Goal: Task Accomplishment & Management: Manage account settings

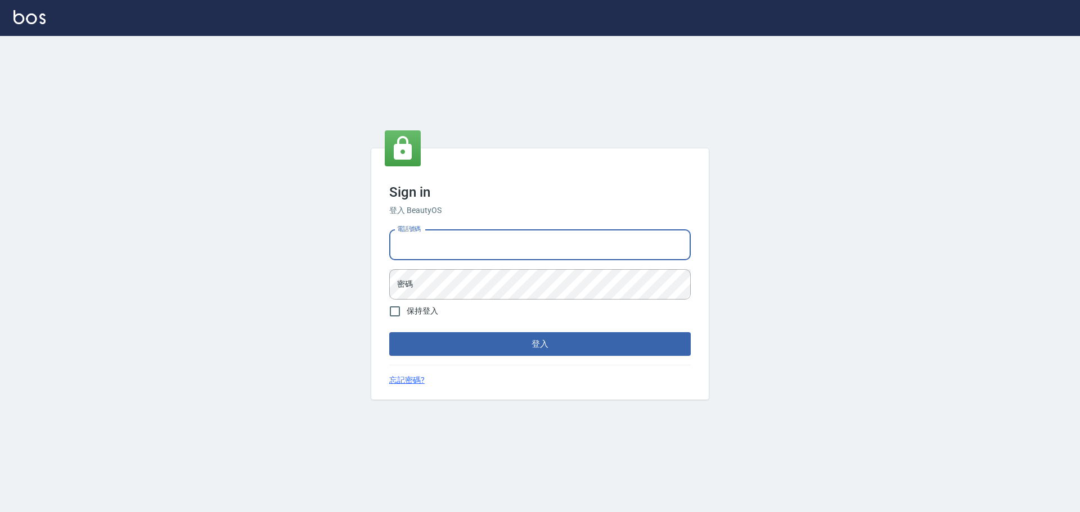
click at [491, 256] on input "電話號碼" at bounding box center [540, 245] width 302 height 30
type input "0922982220"
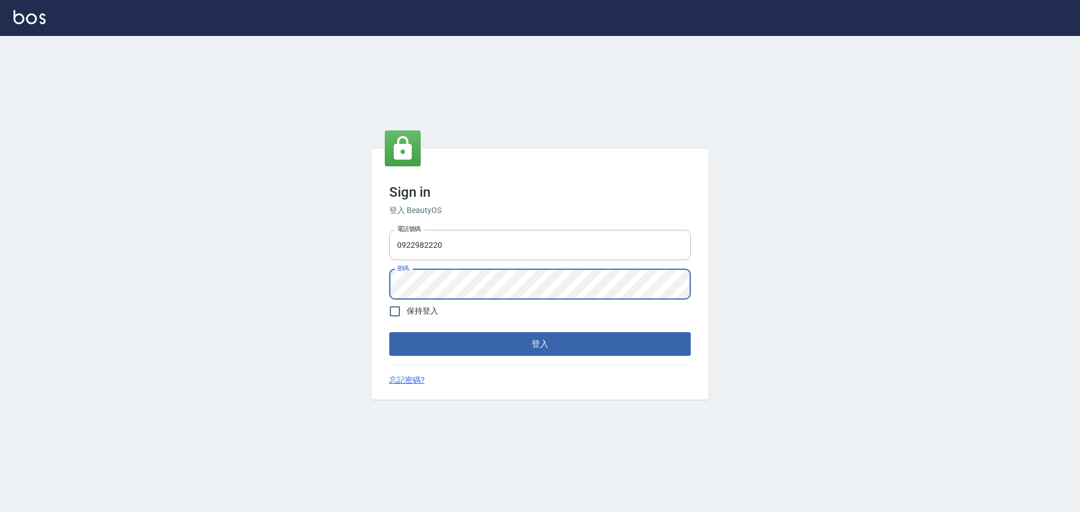
click at [389, 332] on button "登入" at bounding box center [540, 344] width 302 height 24
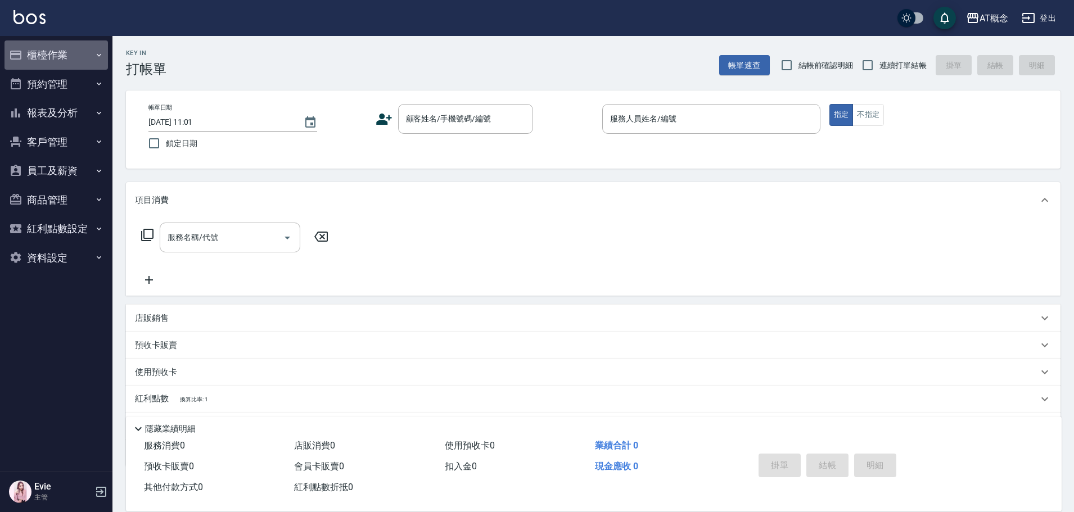
click at [26, 53] on button "櫃檯作業" at bounding box center [57, 55] width 104 height 29
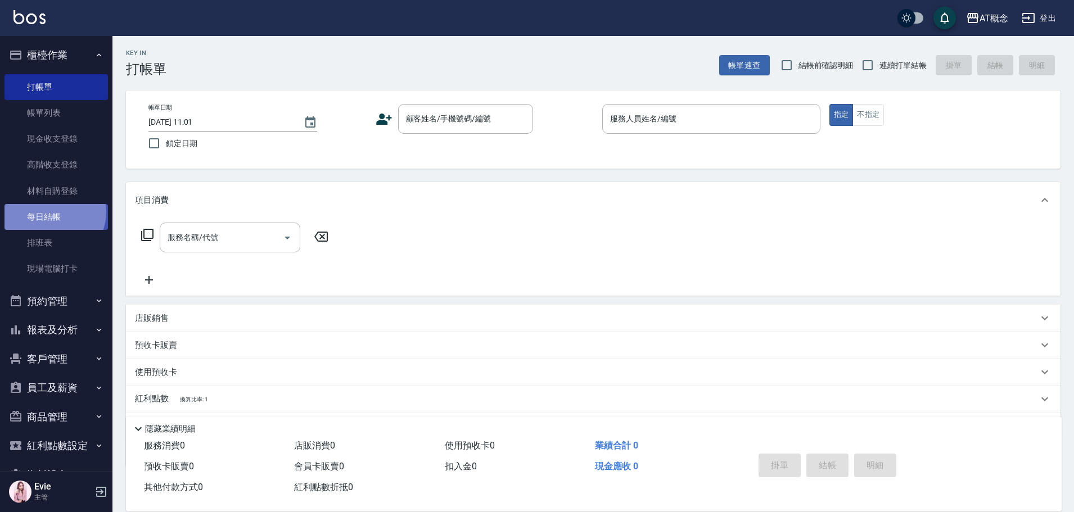
click at [52, 212] on link "每日結帳" at bounding box center [57, 217] width 104 height 26
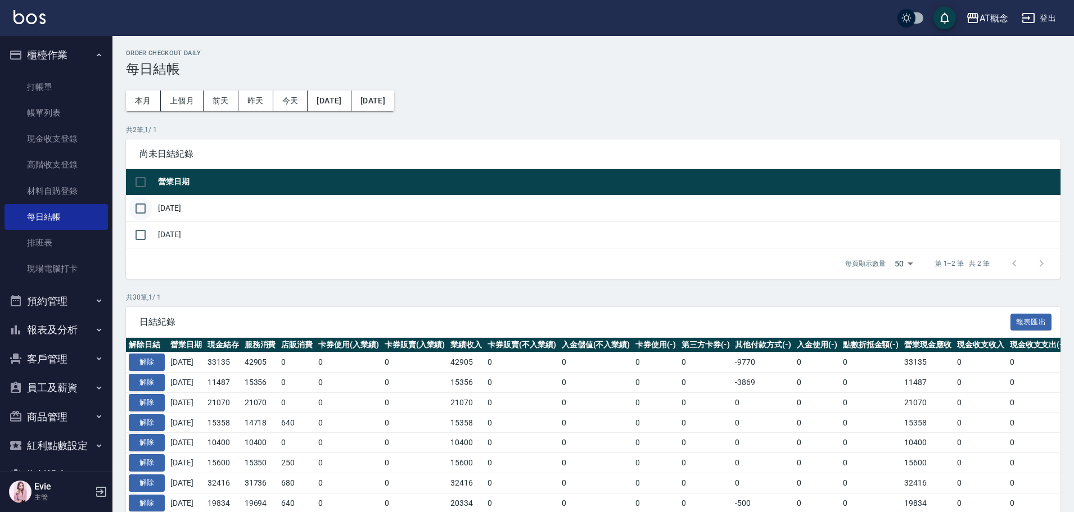
drag, startPoint x: 147, startPoint y: 209, endPoint x: 150, endPoint y: 217, distance: 7.7
click at [147, 210] on input "checkbox" at bounding box center [141, 209] width 24 height 24
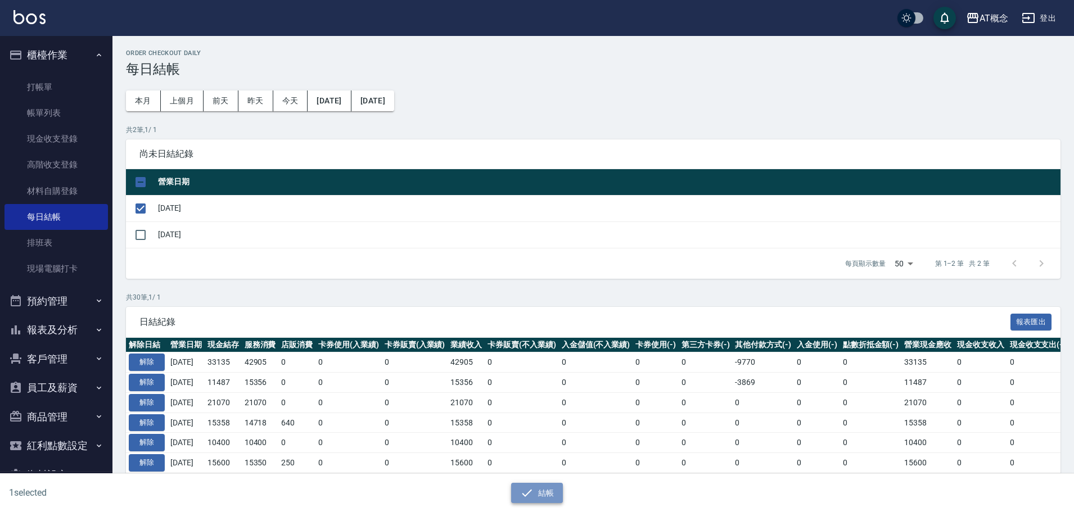
click at [551, 495] on button "結帳" at bounding box center [537, 493] width 52 height 21
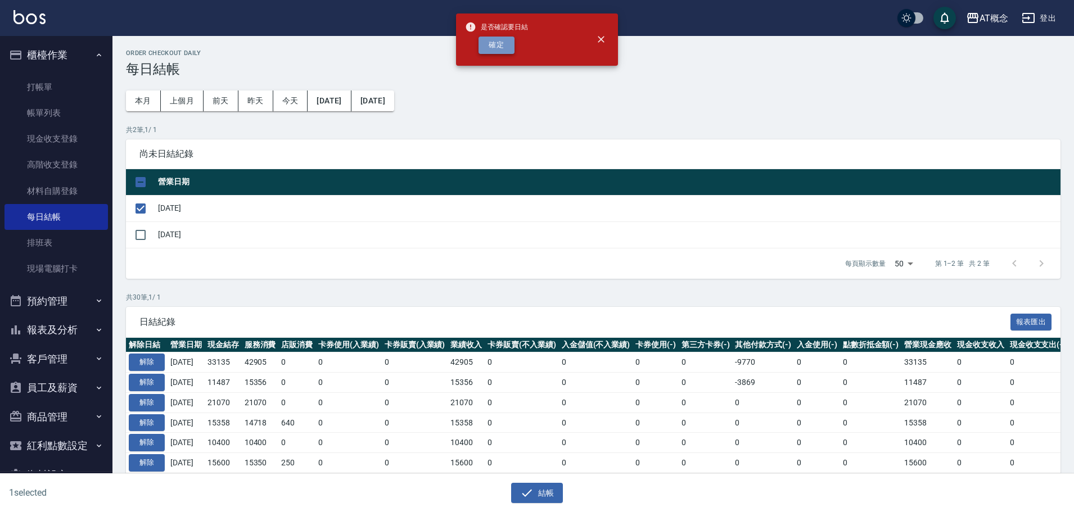
click at [491, 42] on button "確定" at bounding box center [497, 45] width 36 height 17
checkbox input "false"
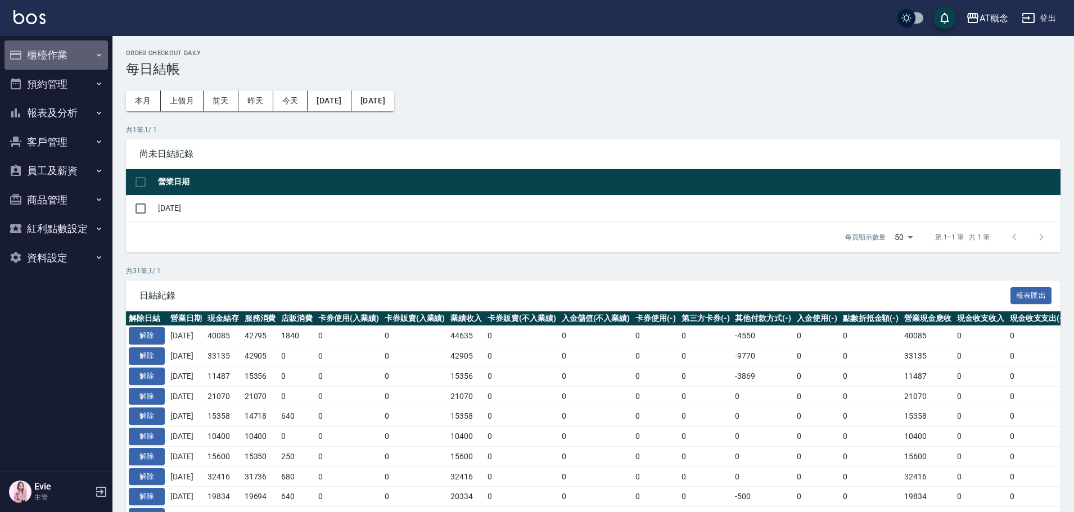
click at [48, 48] on button "櫃檯作業" at bounding box center [57, 55] width 104 height 29
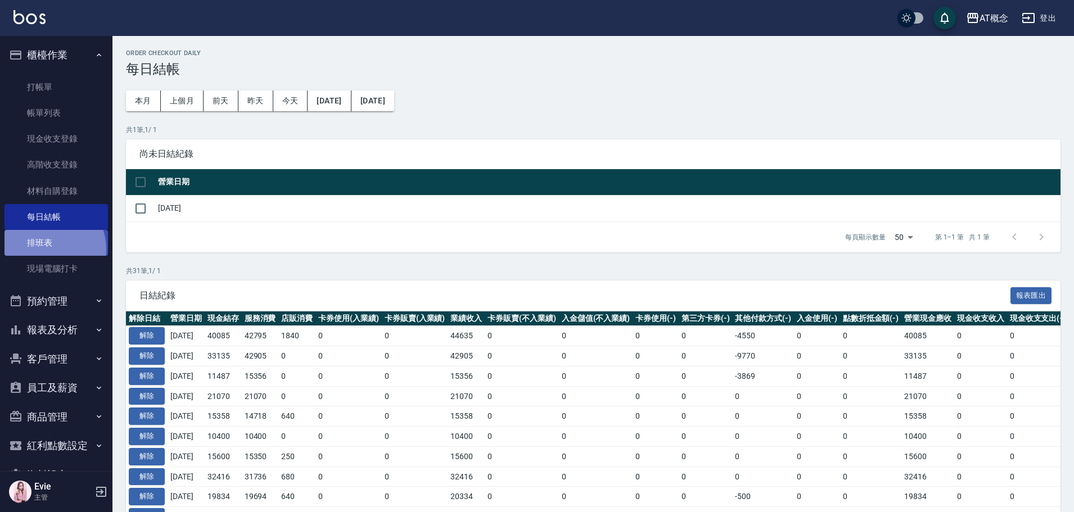
click at [42, 250] on link "排班表" at bounding box center [57, 243] width 104 height 26
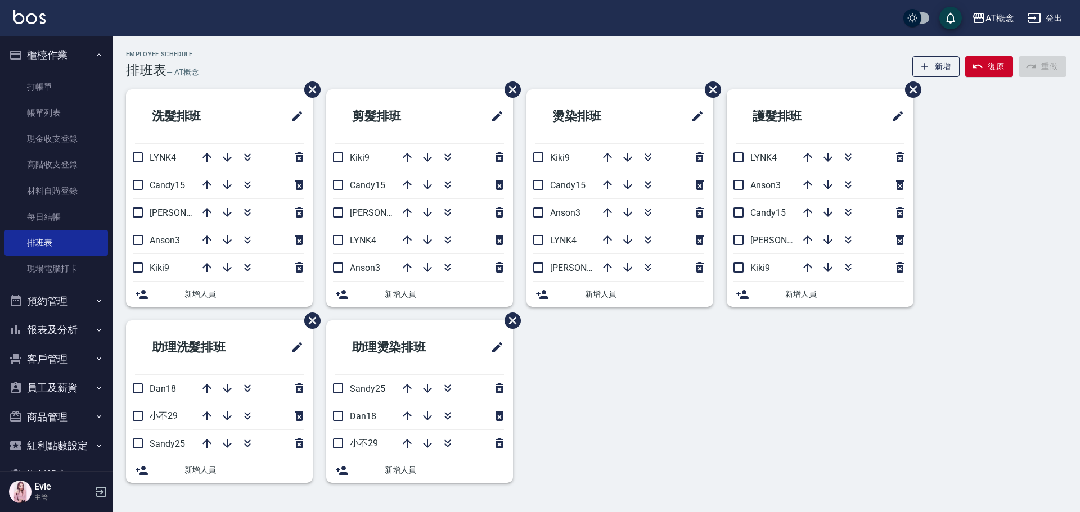
click at [25, 354] on button "客戶管理" at bounding box center [57, 359] width 104 height 29
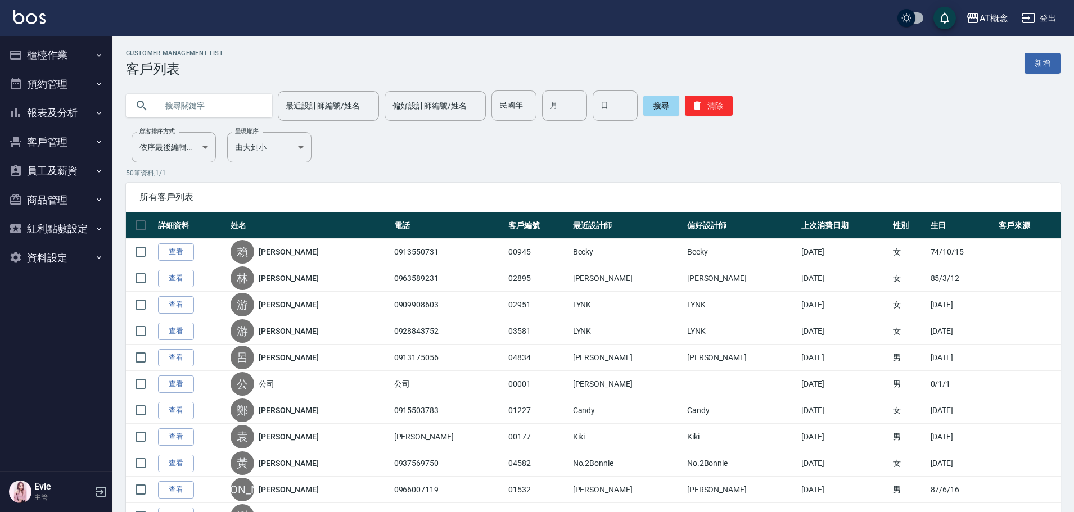
click at [206, 114] on input "text" at bounding box center [211, 106] width 106 height 30
type input "02879"
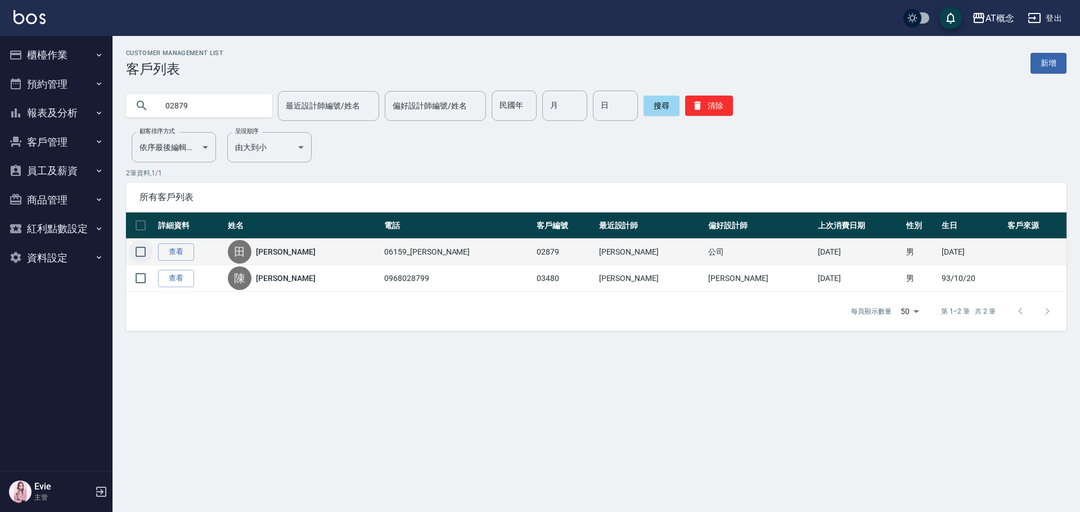
click at [138, 253] on input "checkbox" at bounding box center [141, 252] width 24 height 24
checkbox input "true"
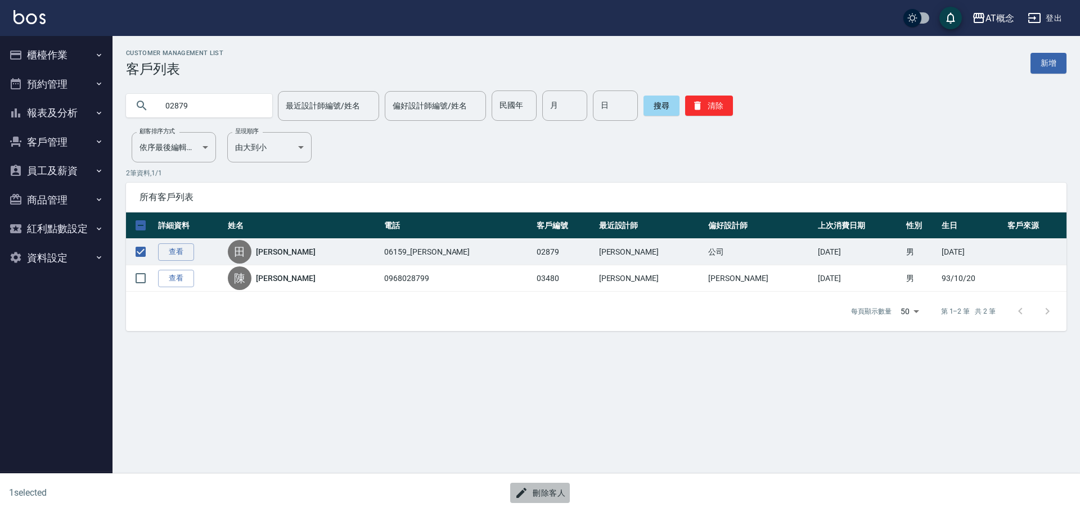
click at [548, 489] on button "刪除客人" at bounding box center [540, 493] width 60 height 21
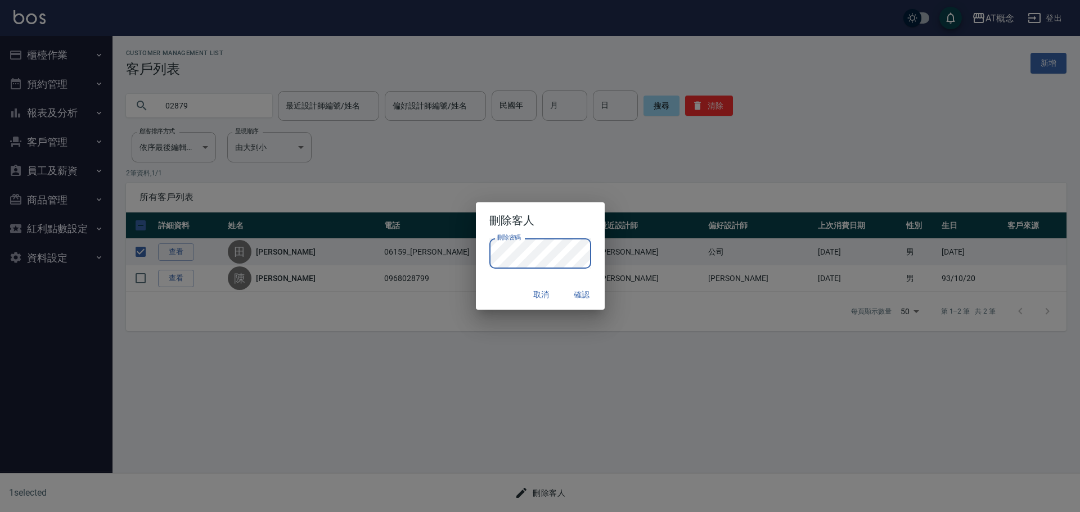
click at [504, 292] on div "取消 確認" at bounding box center [540, 295] width 129 height 30
click at [579, 293] on button "確認" at bounding box center [582, 295] width 36 height 21
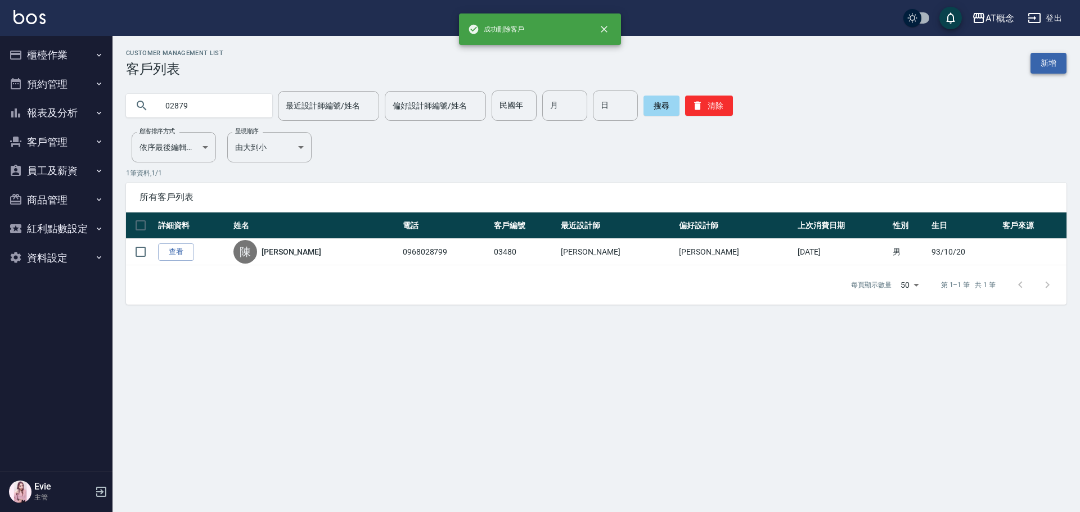
click at [1051, 66] on link "新增" at bounding box center [1049, 63] width 36 height 21
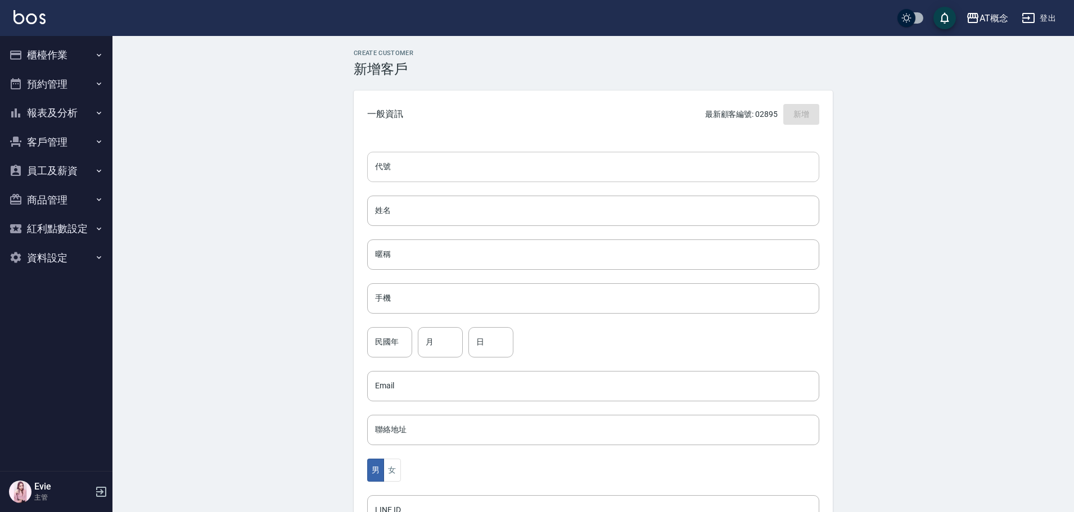
click at [498, 164] on input "代號" at bounding box center [593, 167] width 452 height 30
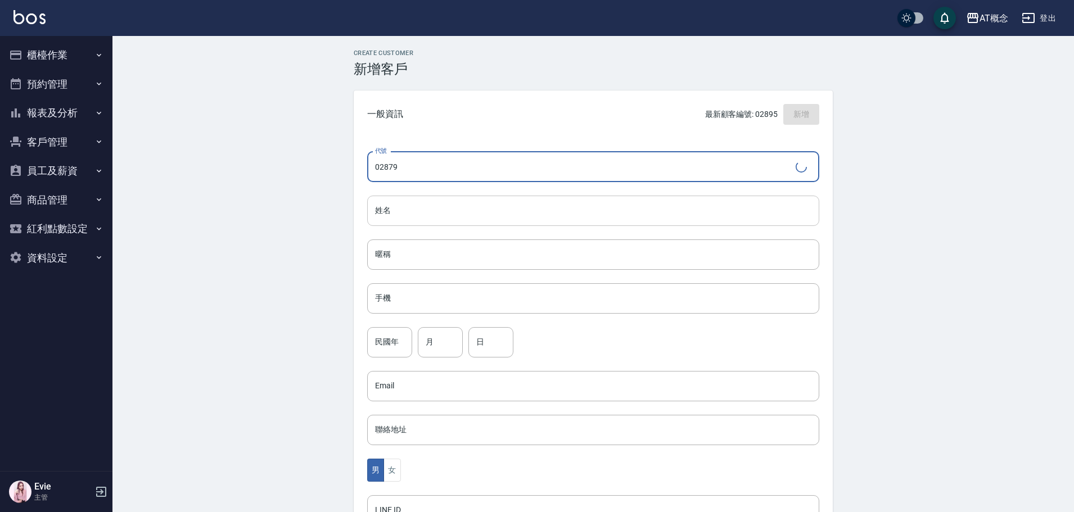
type input "02879"
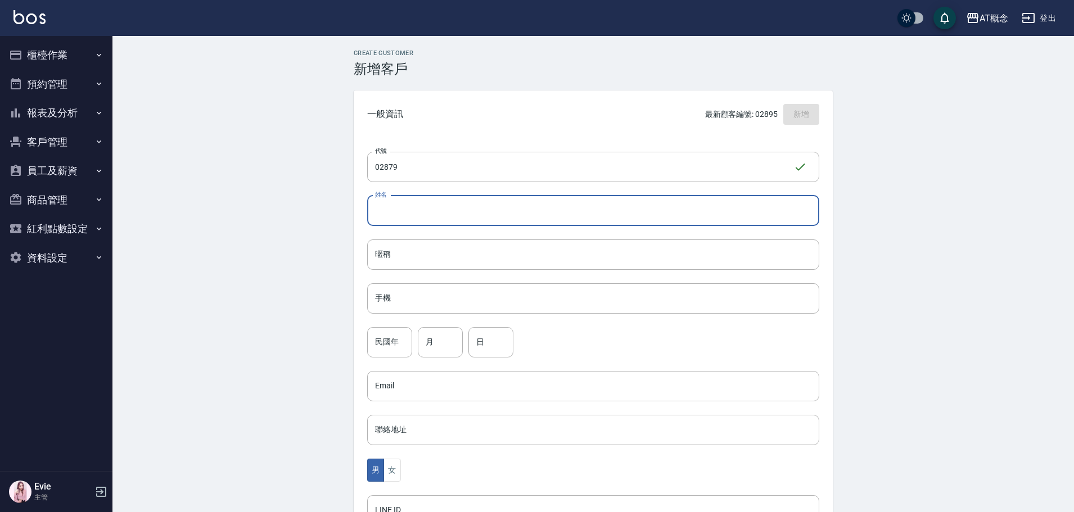
type input "金"
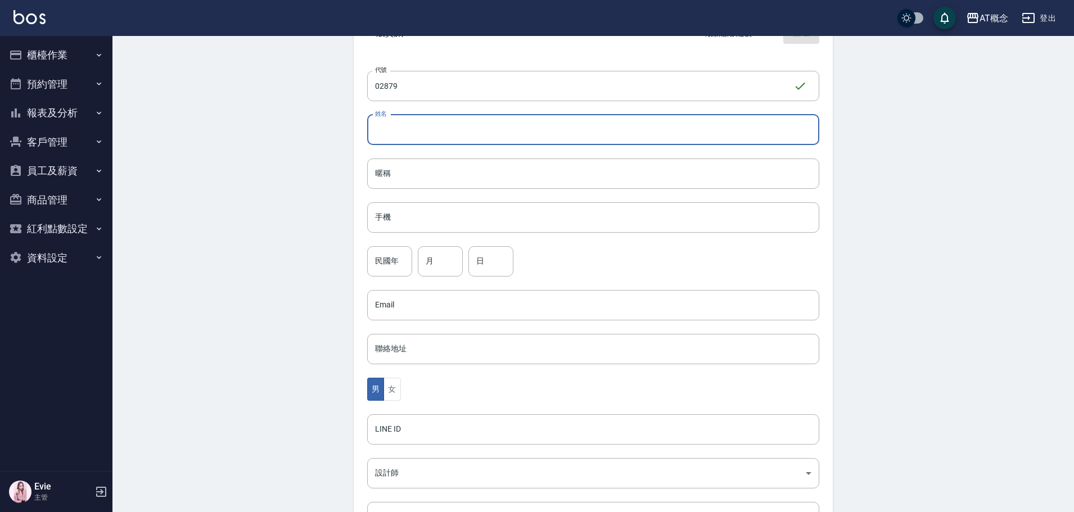
scroll to position [220, 0]
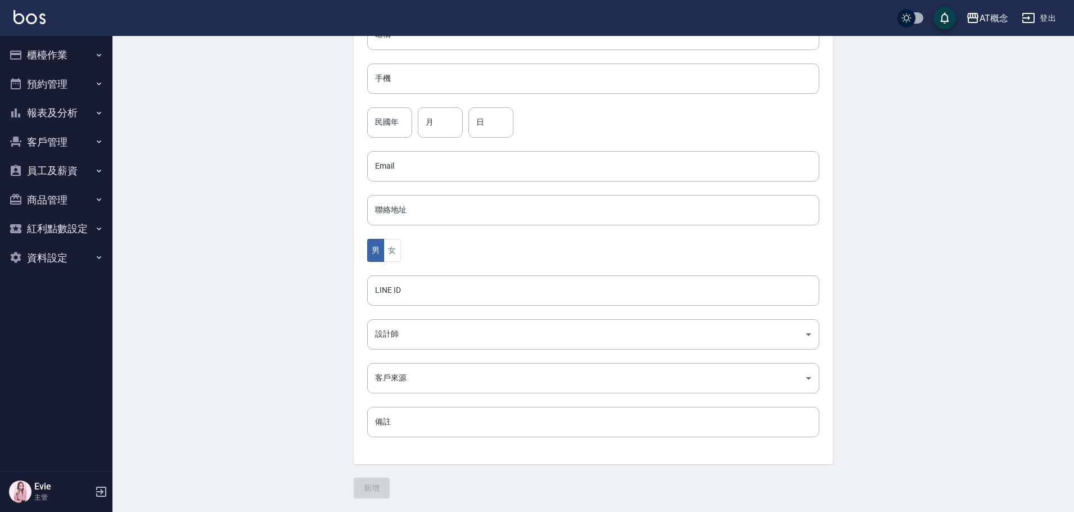
click at [44, 144] on button "客戶管理" at bounding box center [57, 142] width 104 height 29
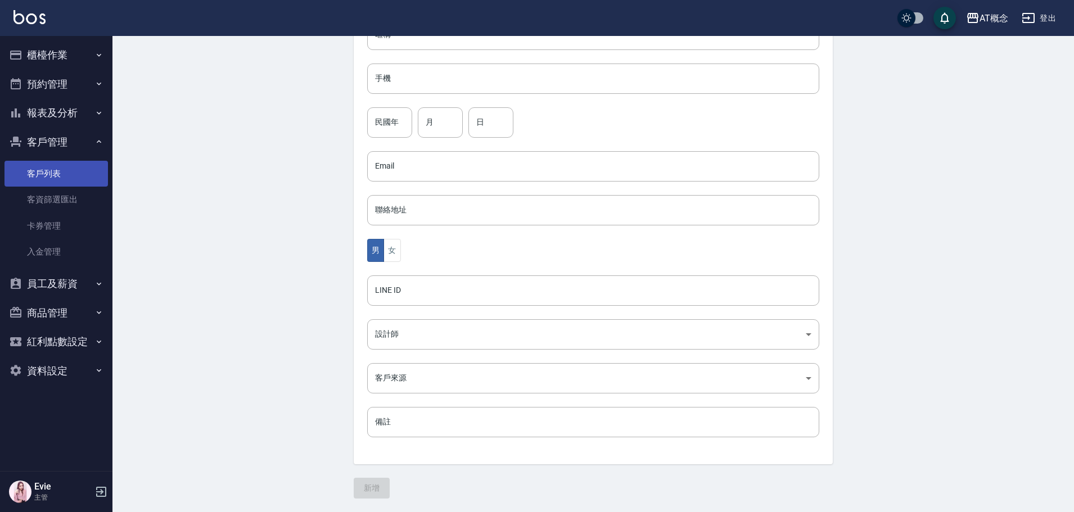
click at [45, 176] on link "客戶列表" at bounding box center [57, 174] width 104 height 26
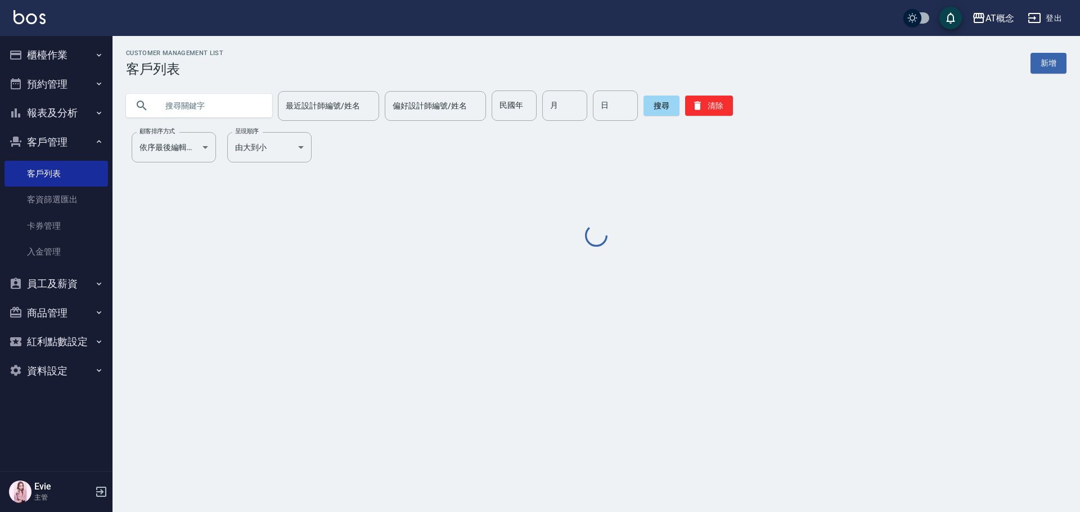
drag, startPoint x: 195, startPoint y: 103, endPoint x: 188, endPoint y: 86, distance: 18.4
click at [189, 90] on div "最近設計師編號/姓名 最近設計師編號/姓名 偏好設計師編號/姓名 偏好設計師編號/姓名 民國年 民國年 月 月 日 日 搜尋 清除" at bounding box center [590, 99] width 954 height 44
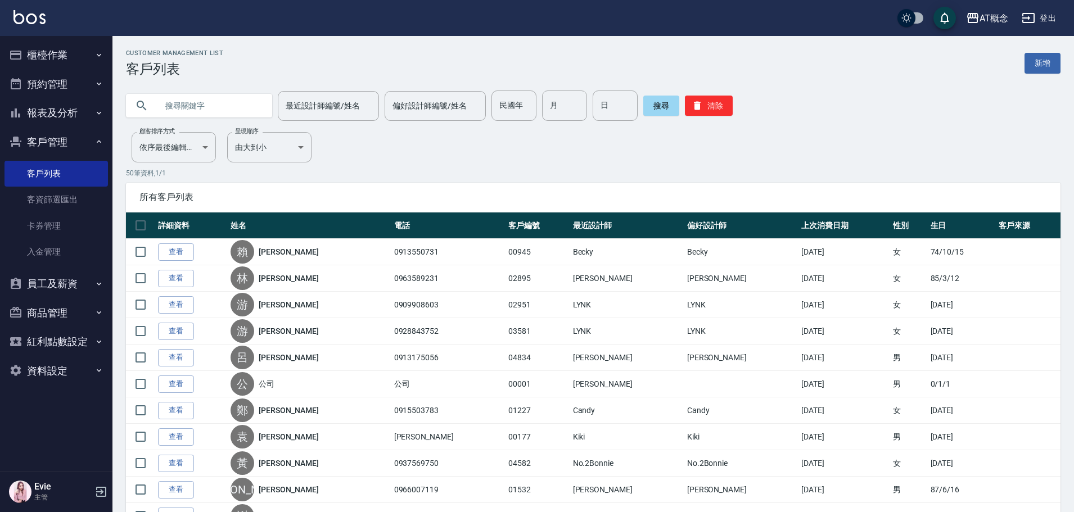
type input "0"
type input "0963821566"
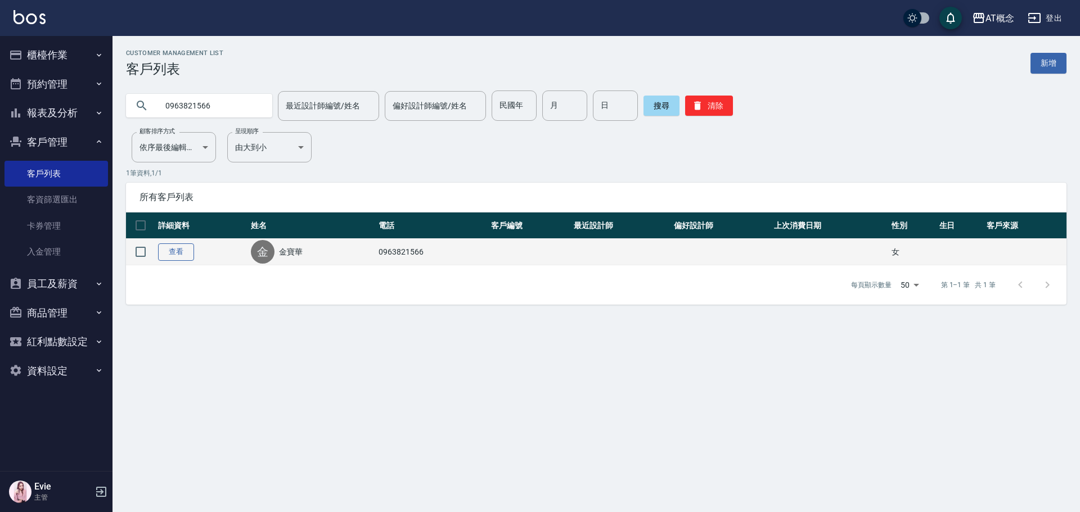
click at [177, 253] on link "查看" at bounding box center [176, 252] width 36 height 17
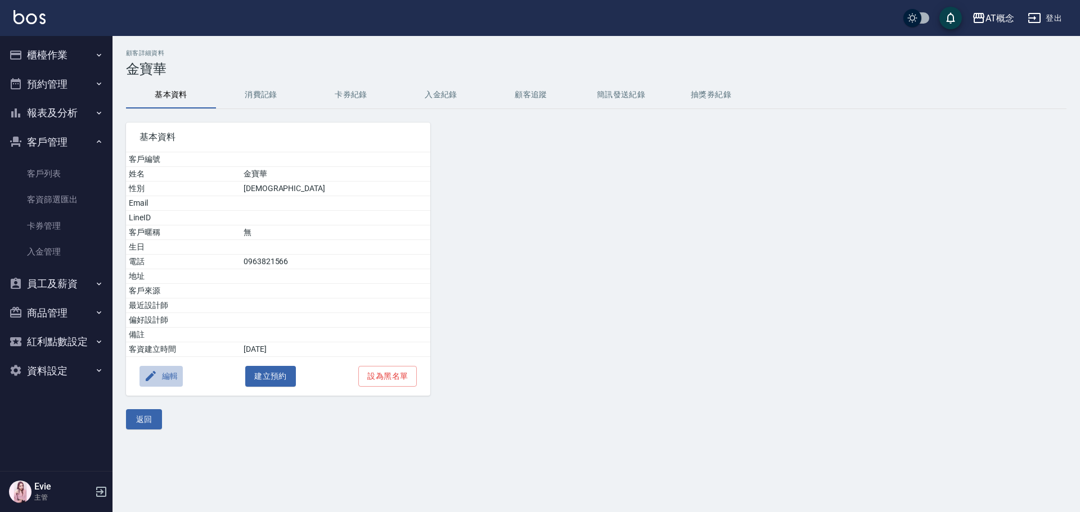
click at [159, 372] on button "編輯" at bounding box center [161, 376] width 43 height 21
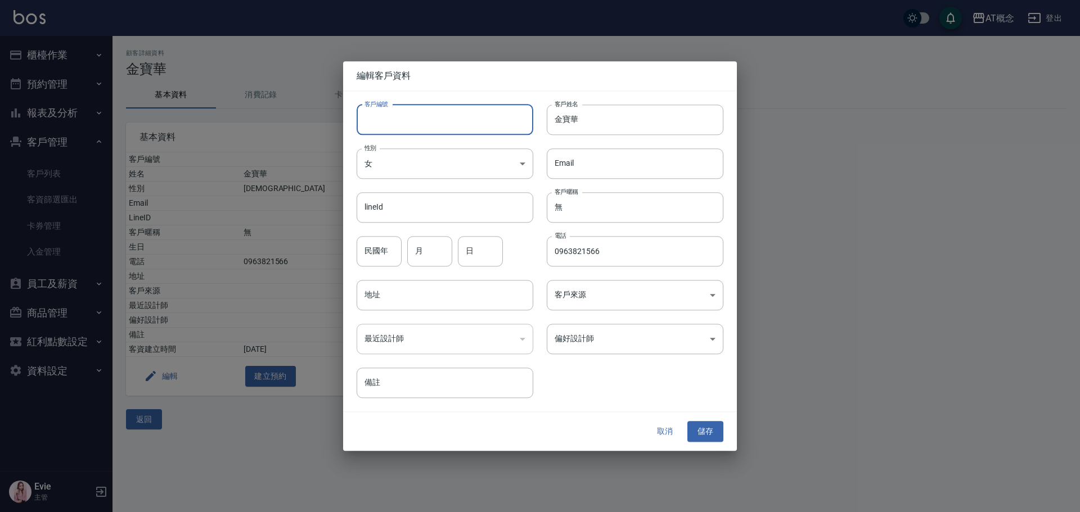
click at [412, 128] on input "客戶編號" at bounding box center [445, 120] width 177 height 30
type input "02879"
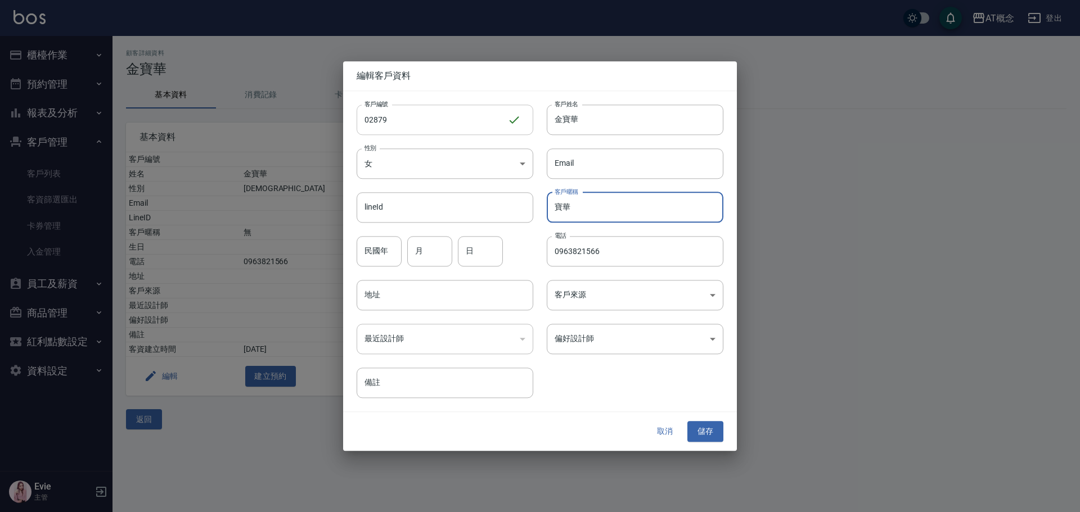
type input "寶華"
type input "82"
type input "9"
type input "23"
click at [596, 340] on body "AT概念 登出 櫃檯作業 打帳單 帳單列表 現金收支登錄 高階收支登錄 材料自購登錄 每日結帳 排班表 現場電腦打卡 預約管理 預約管理 單日預約紀錄 單週預…" at bounding box center [540, 256] width 1080 height 512
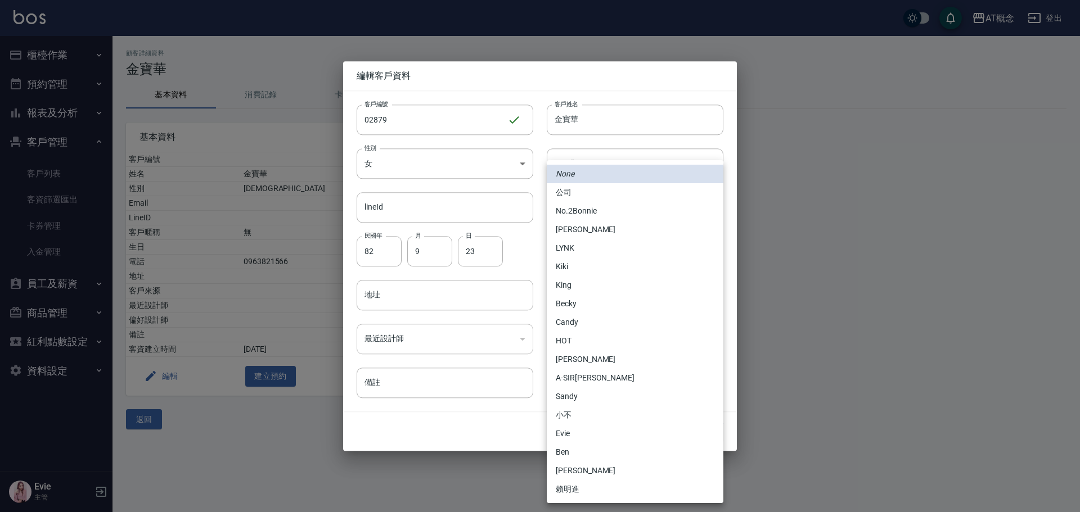
click at [560, 301] on li "Becky" at bounding box center [635, 304] width 177 height 19
type input "cba30a16-5009-42c6-9a58-f7249137d387"
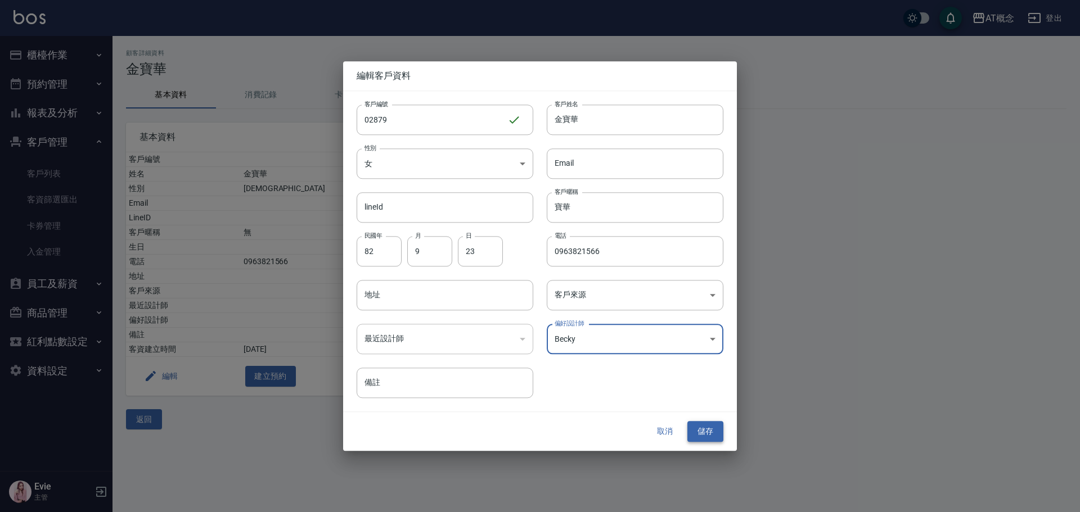
click at [699, 433] on button "儲存" at bounding box center [705, 432] width 36 height 21
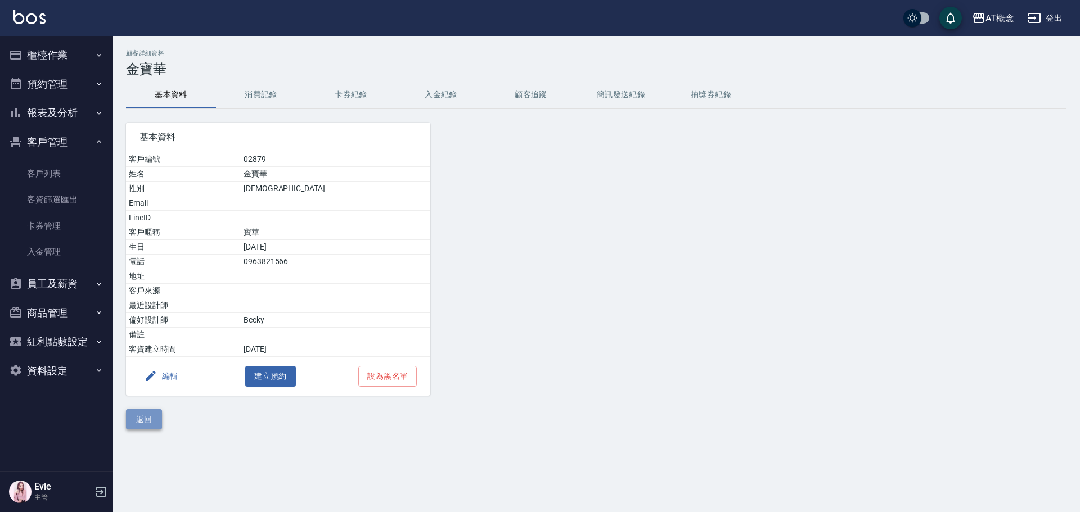
click at [135, 422] on button "返回" at bounding box center [144, 420] width 36 height 21
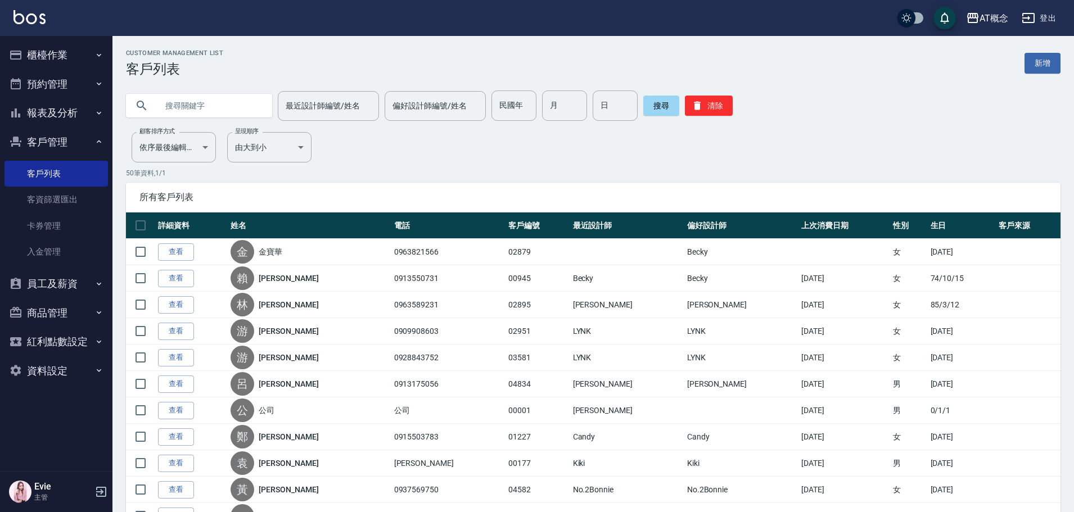
click at [182, 98] on input "text" at bounding box center [211, 106] width 106 height 30
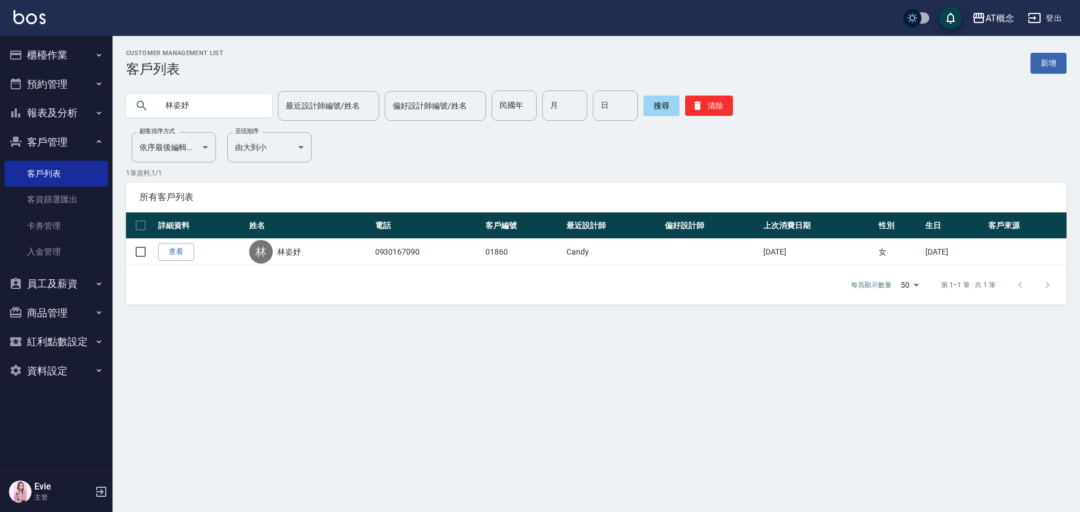
drag, startPoint x: 98, startPoint y: 119, endPoint x: 84, endPoint y: 123, distance: 15.3
click at [82, 122] on div "AT概念 登出 櫃檯作業 打帳單 帳單列表 現金收支登錄 高階收支登錄 材料自購登錄 每日結帳 排班表 現場電腦打卡 預約管理 預約管理 單日預約紀錄 單週預…" at bounding box center [540, 256] width 1080 height 512
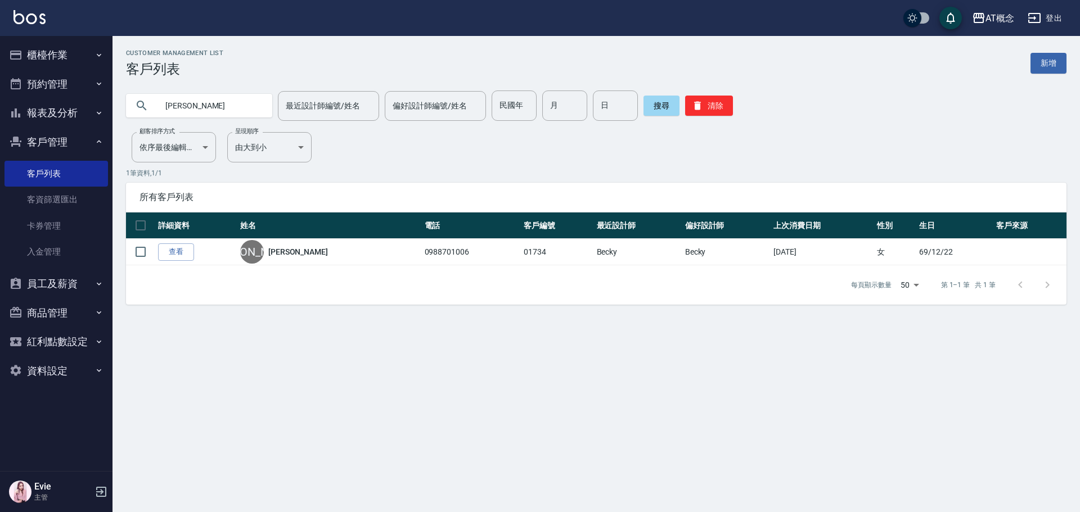
drag, startPoint x: 190, startPoint y: 100, endPoint x: 0, endPoint y: 55, distance: 195.4
click at [0, 66] on div "AT概念 登出 櫃檯作業 打帳單 帳單列表 現金收支登錄 高階收支登錄 材料自購登錄 每日結帳 排班表 現場電腦打卡 預約管理 預約管理 單日預約紀錄 單週預…" at bounding box center [540, 256] width 1080 height 512
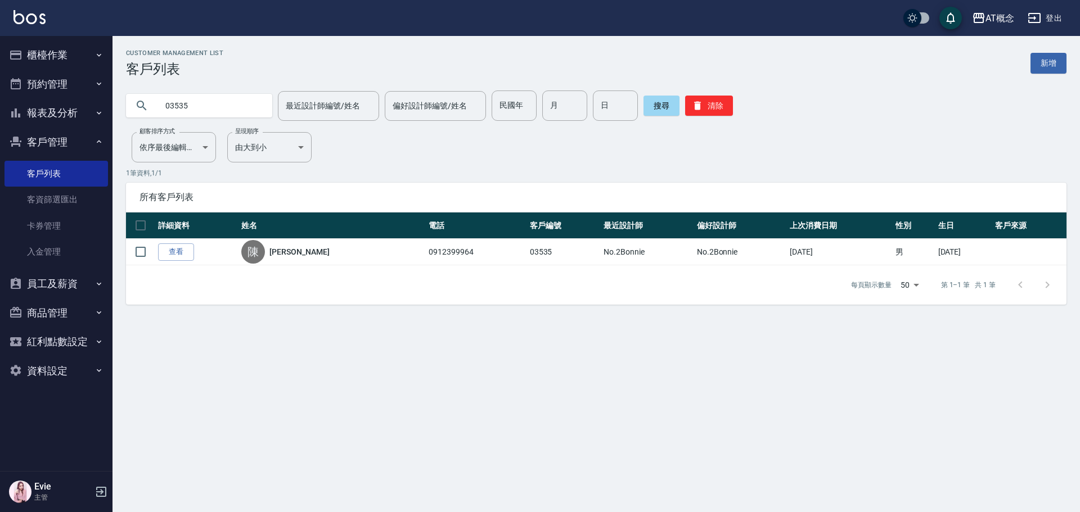
drag, startPoint x: 205, startPoint y: 111, endPoint x: 15, endPoint y: 56, distance: 198.0
click at [16, 59] on div "AT概念 登出 櫃檯作業 打帳單 帳單列表 現金收支登錄 高階收支登錄 材料自購登錄 每日結帳 排班表 現場電腦打卡 預約管理 預約管理 單日預約紀錄 單週預…" at bounding box center [540, 256] width 1080 height 512
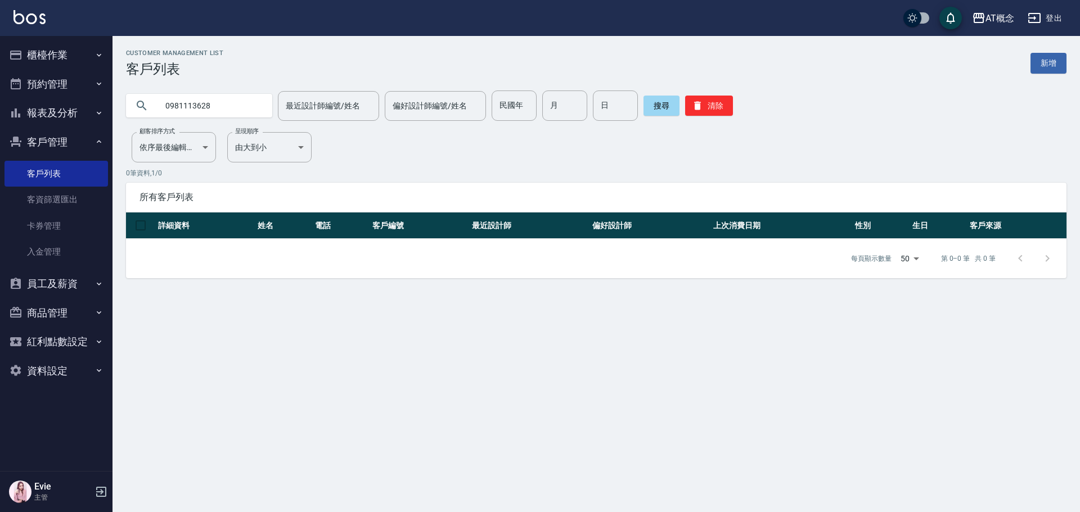
drag, startPoint x: 246, startPoint y: 102, endPoint x: 0, endPoint y: 98, distance: 245.9
click at [0, 86] on div "AT概念 登出 櫃檯作業 打帳單 帳單列表 現金收支登錄 高階收支登錄 材料自購登錄 每日結帳 排班表 現場電腦打卡 預約管理 預約管理 單日預約紀錄 單週預…" at bounding box center [540, 256] width 1080 height 512
type input "全慧"
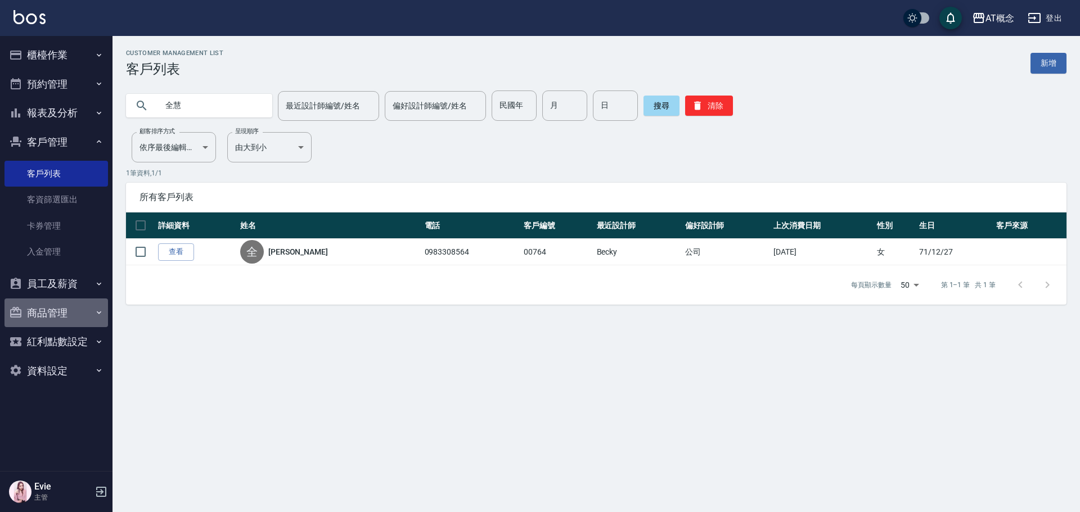
click at [36, 315] on button "商品管理" at bounding box center [57, 313] width 104 height 29
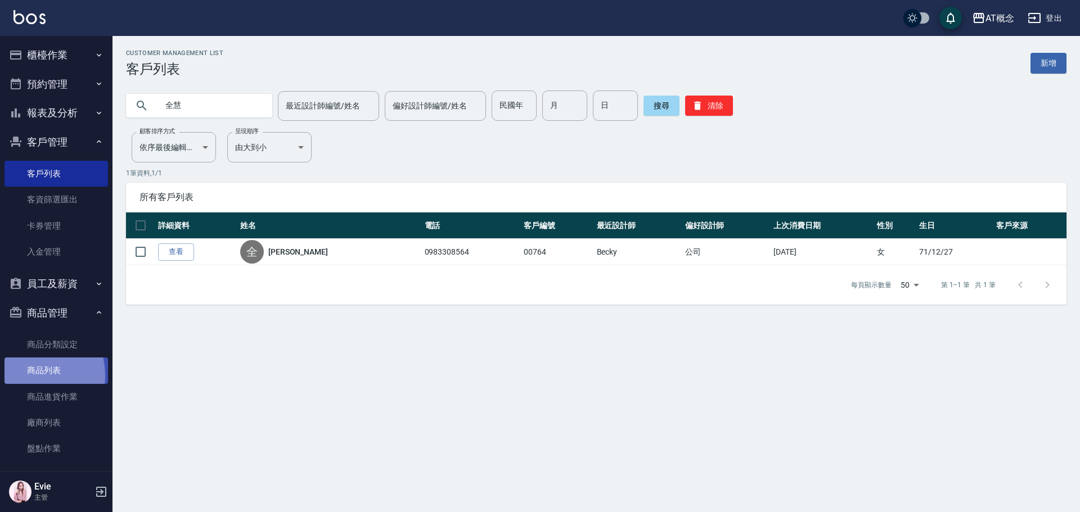
drag, startPoint x: 44, startPoint y: 339, endPoint x: 26, endPoint y: 376, distance: 40.8
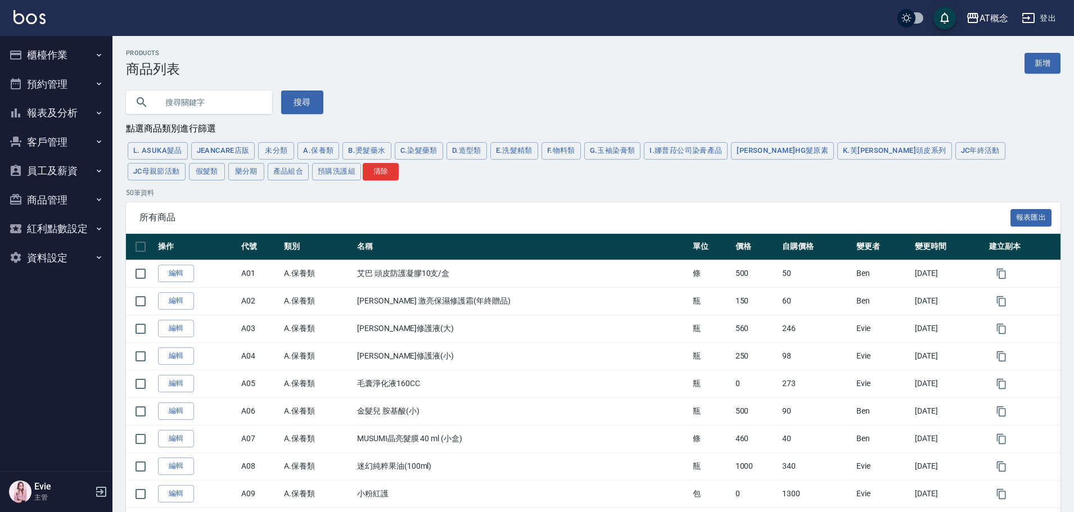
click at [217, 99] on input "text" at bounding box center [211, 102] width 106 height 30
type input "頭"
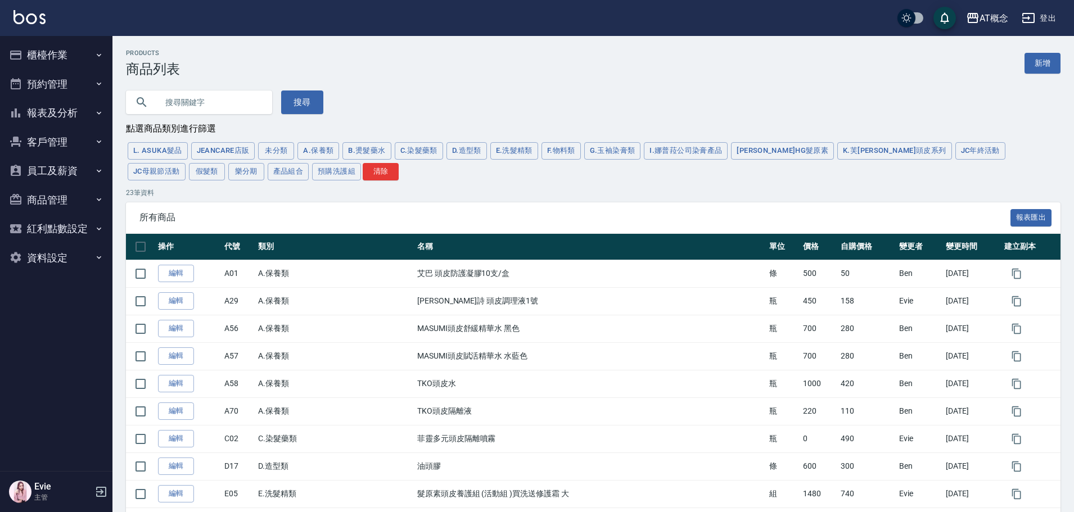
type input "兩"
type input "娜"
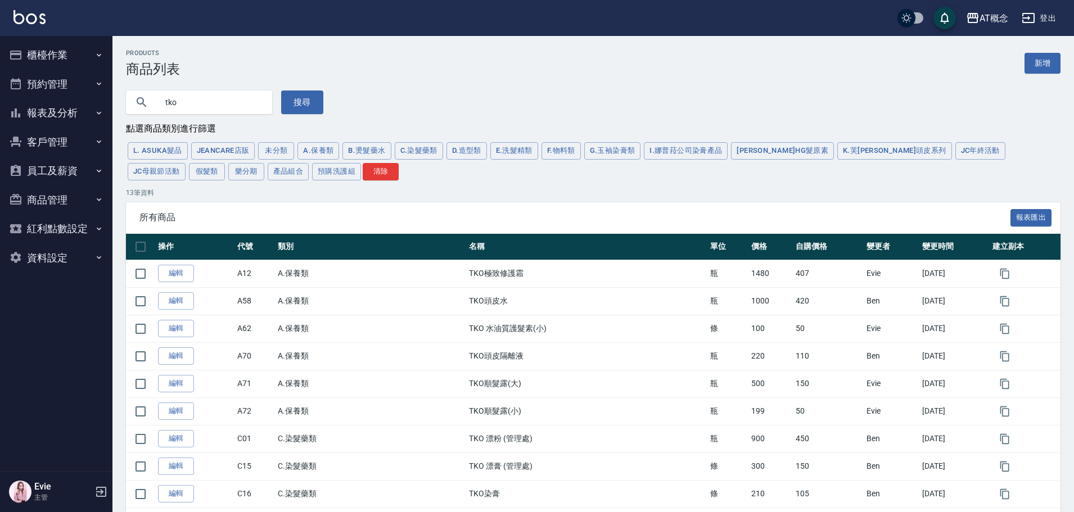
drag, startPoint x: 172, startPoint y: 100, endPoint x: 166, endPoint y: 111, distance: 13.1
click at [124, 113] on div "tko 搜尋" at bounding box center [218, 95] width 211 height 37
type input "o"
type input "tg"
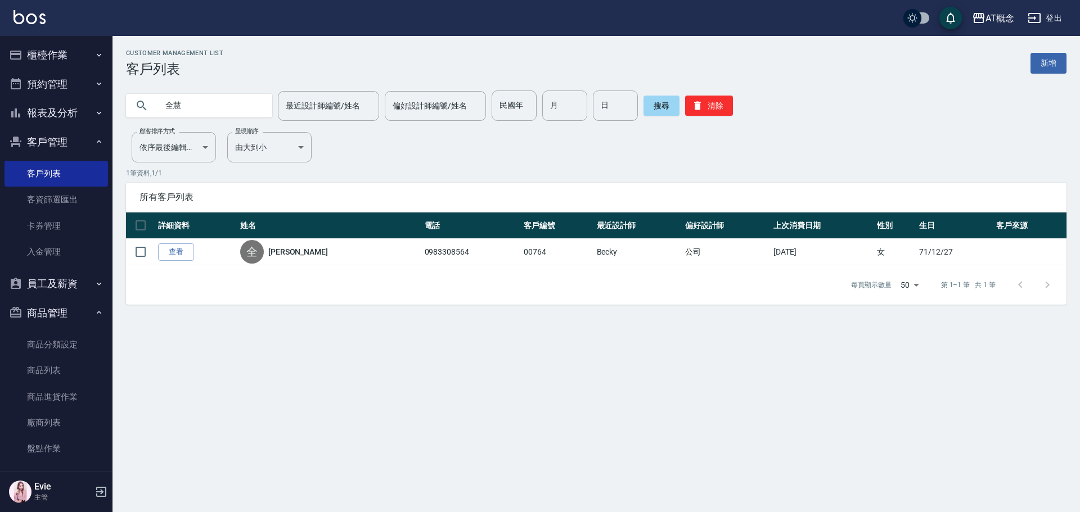
drag, startPoint x: 130, startPoint y: 109, endPoint x: 96, endPoint y: 104, distance: 34.1
click at [95, 104] on div "AT概念 登出 櫃檯作業 打帳單 帳單列表 現金收支登錄 高階收支登錄 材料自購登錄 每日結帳 排班表 現場電腦打卡 預約管理 預約管理 單日預約紀錄 單週預…" at bounding box center [540, 256] width 1080 height 512
type input "劉又寧"
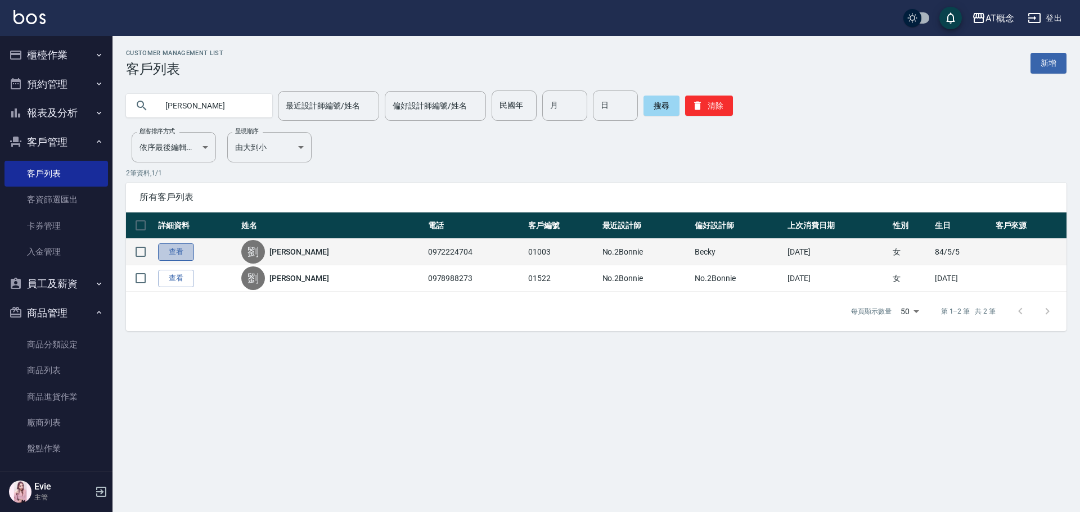
click at [169, 252] on link "查看" at bounding box center [176, 252] width 36 height 17
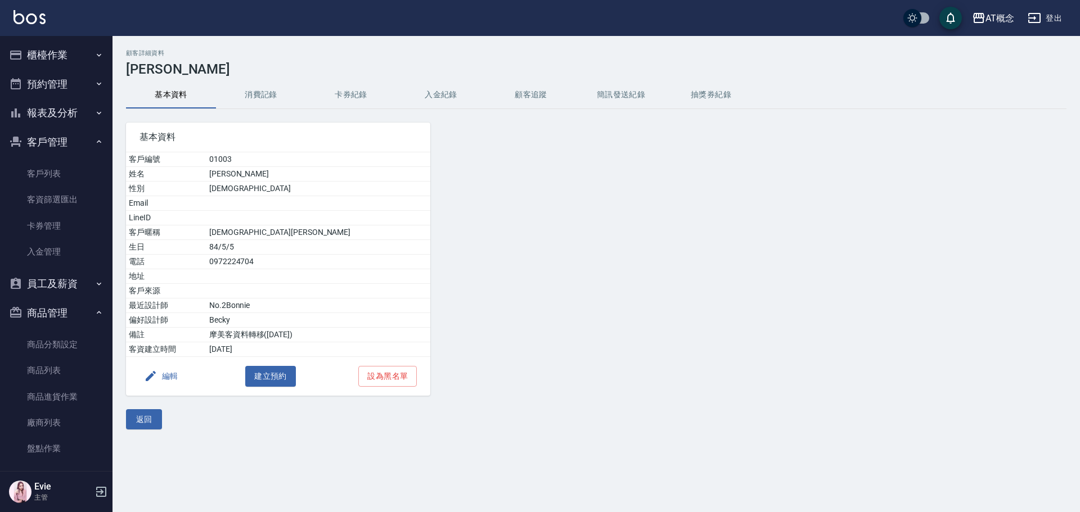
click at [160, 378] on button "編輯" at bounding box center [161, 376] width 43 height 21
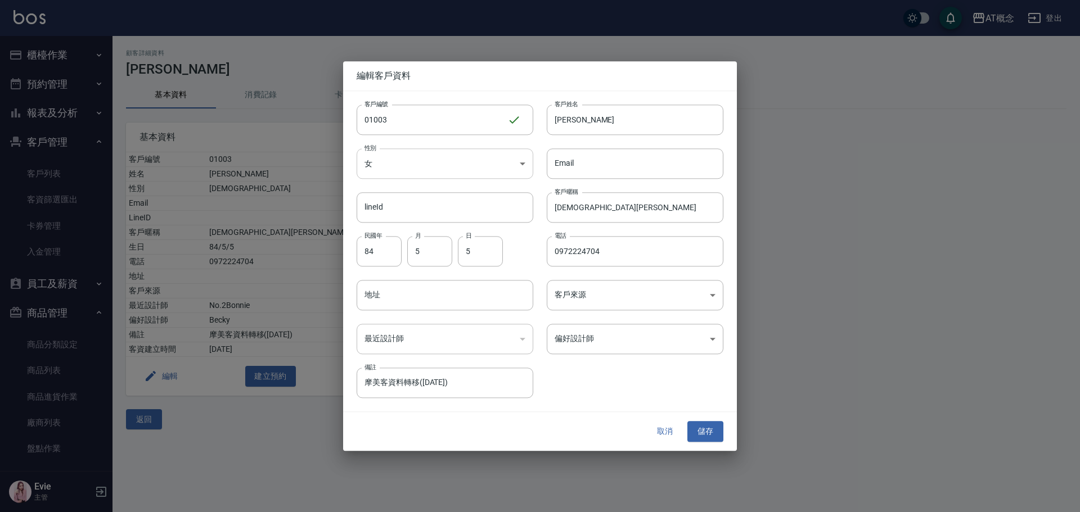
click at [412, 165] on body "AT概念 登出 櫃檯作業 打帳單 帳單列表 現金收支登錄 高階收支登錄 材料自購登錄 每日結帳 排班表 現場電腦打卡 預約管理 預約管理 單日預約紀錄 單週預…" at bounding box center [540, 256] width 1080 height 512
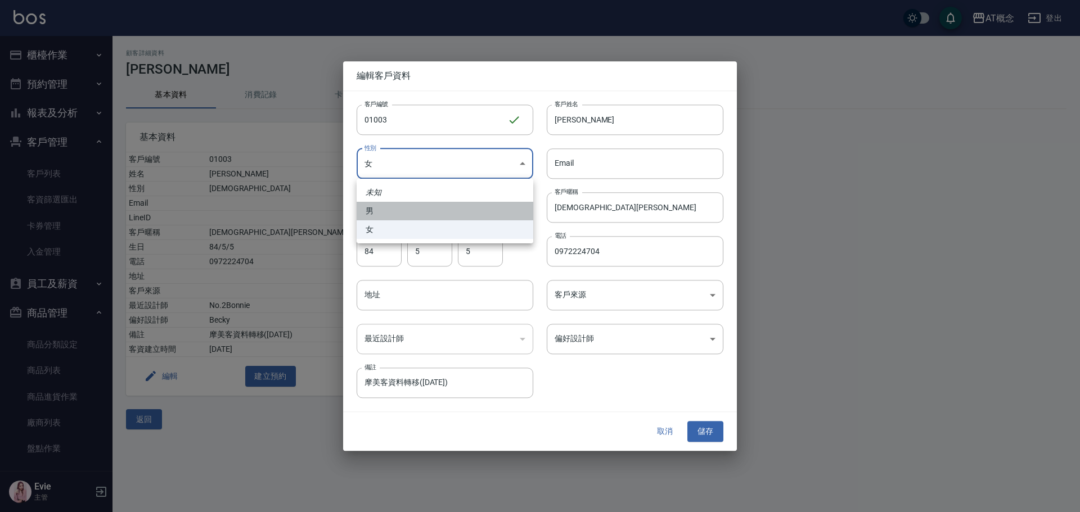
click at [386, 209] on li "男" at bounding box center [445, 211] width 177 height 19
type input "MALE"
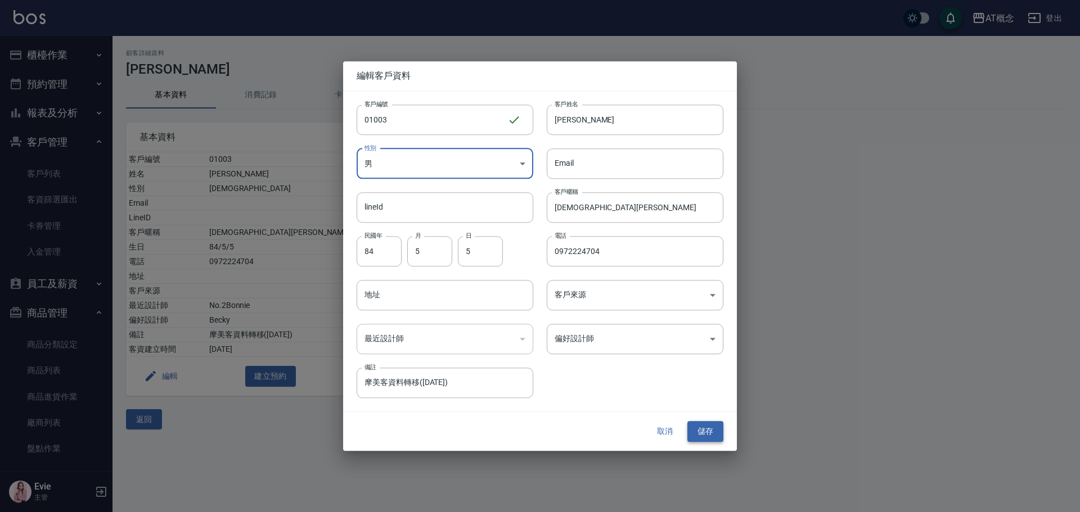
click at [708, 437] on button "儲存" at bounding box center [705, 432] width 36 height 21
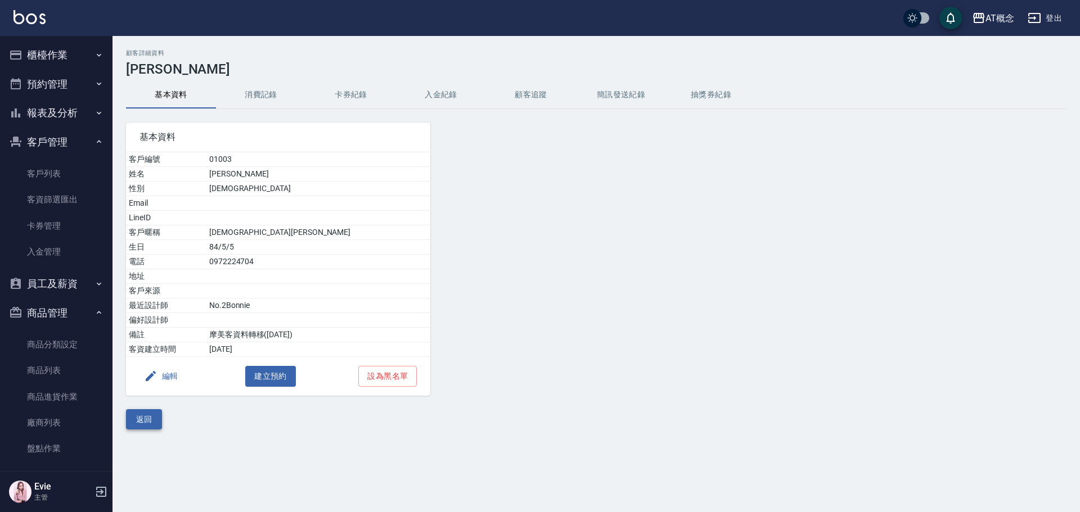
click at [138, 417] on button "返回" at bounding box center [144, 420] width 36 height 21
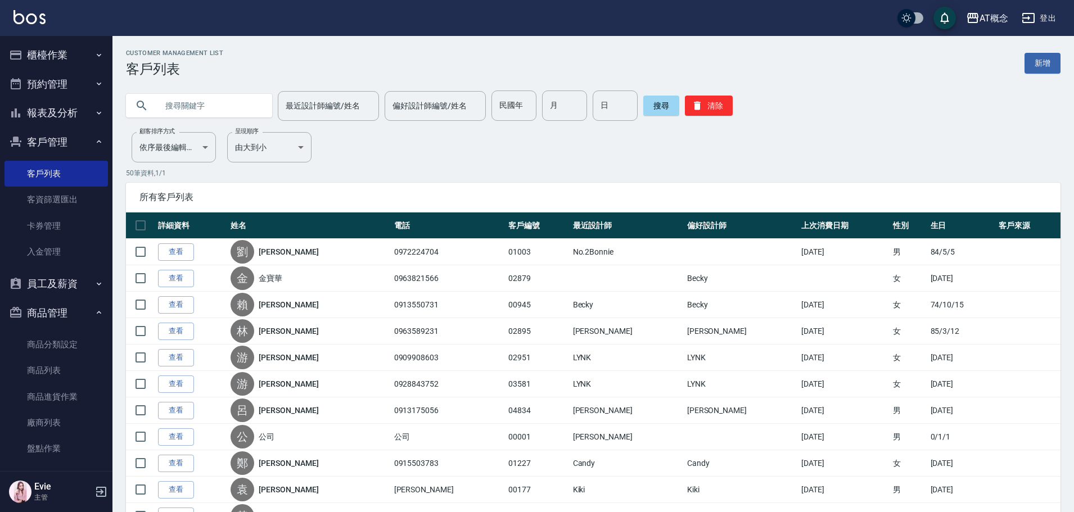
click at [192, 104] on input "text" at bounding box center [211, 106] width 106 height 30
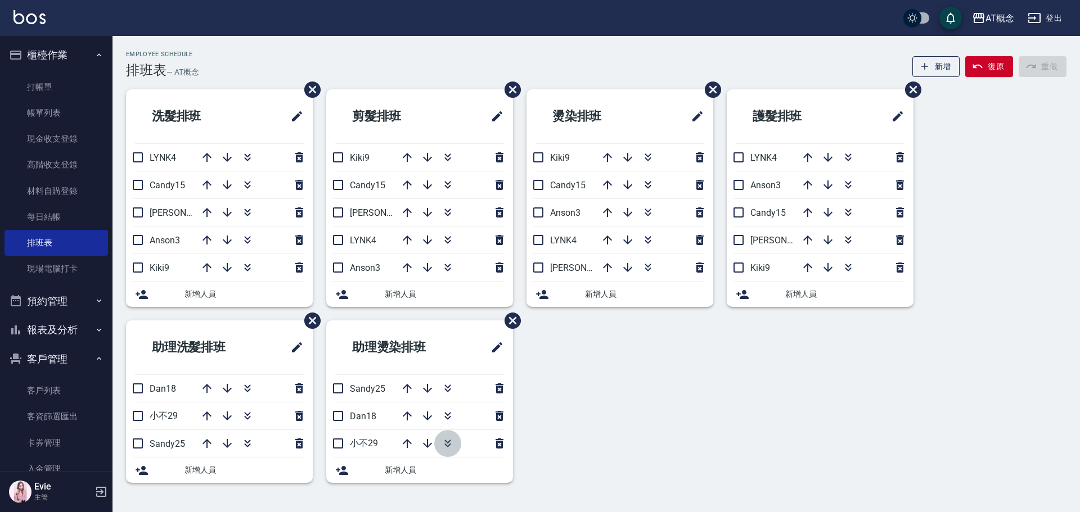
click at [451, 444] on icon "button" at bounding box center [447, 446] width 6 height 4
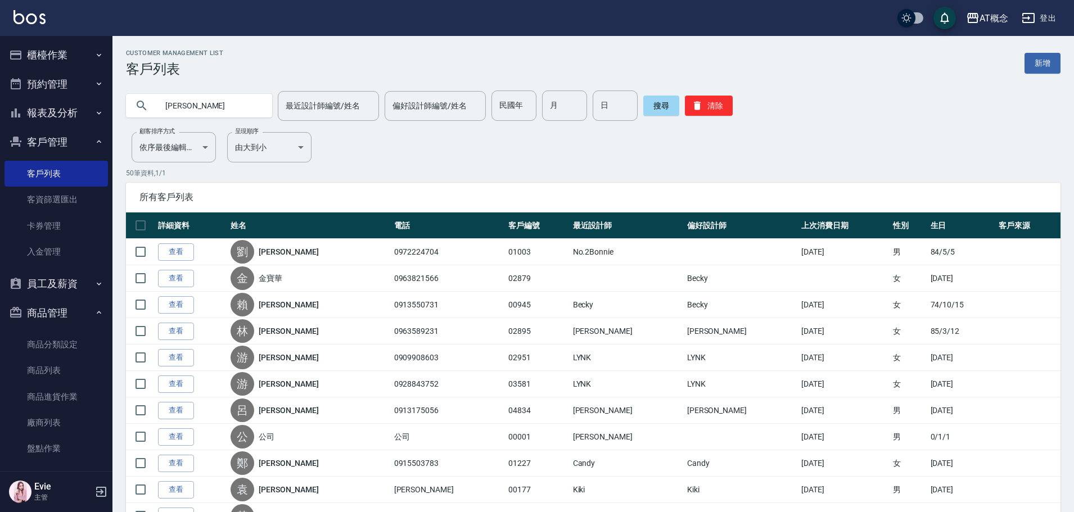
type input "[PERSON_NAME]"
